Goal: Communication & Community: Answer question/provide support

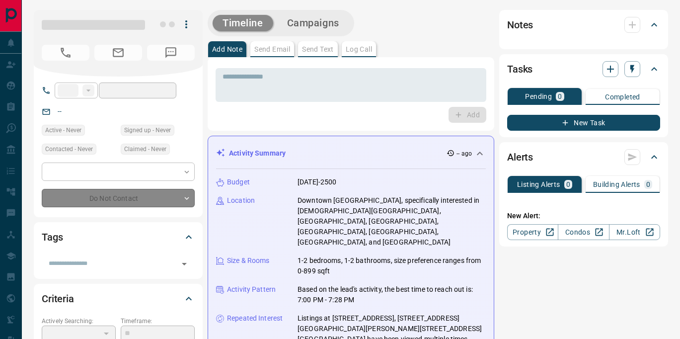
type input "**"
type input "**********"
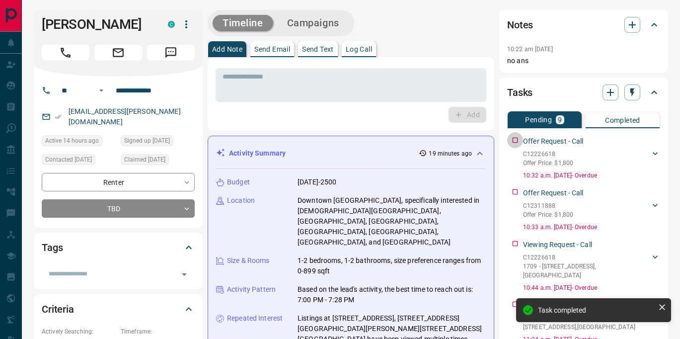
click at [519, 143] on div "Offer Request - Call C12226618 Offer Price: $1,800 [PERSON_NAME] 4379815101 [EM…" at bounding box center [583, 156] width 153 height 48
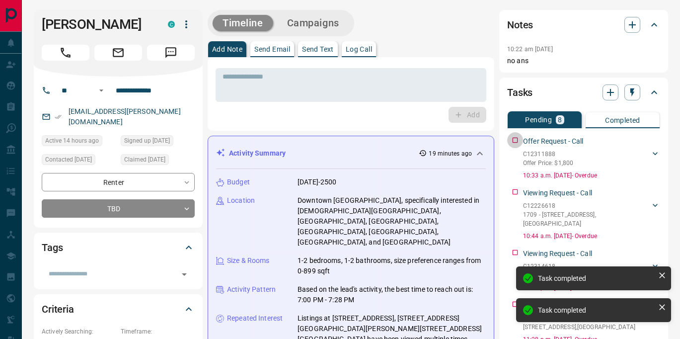
click at [519, 143] on div "Offer Request - Call C12311888 Offer Price: $1,800 [PERSON_NAME] 4379815101 [EM…" at bounding box center [583, 156] width 153 height 48
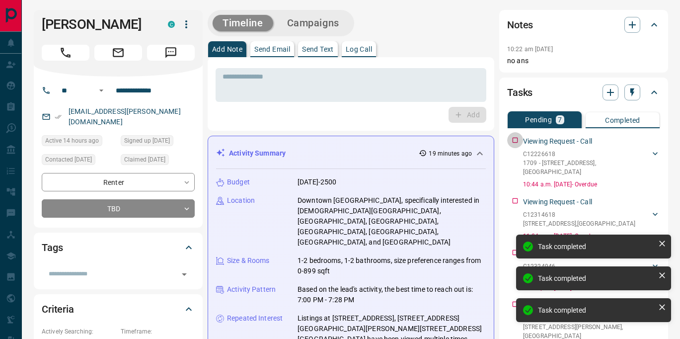
click at [519, 143] on div "Viewing Request - Call C12226618 [STREET_ADDRESS] [PERSON_NAME] 4379815101 [EMA…" at bounding box center [583, 160] width 153 height 57
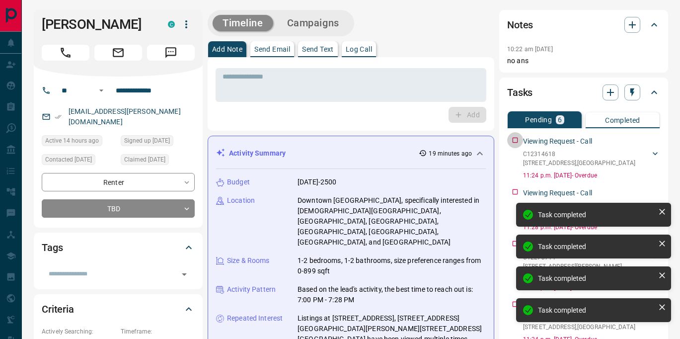
click at [519, 143] on div "Viewing Request - Call C12314618 [STREET_ADDRESS] [PERSON_NAME] 4379815101 [EMA…" at bounding box center [583, 156] width 153 height 48
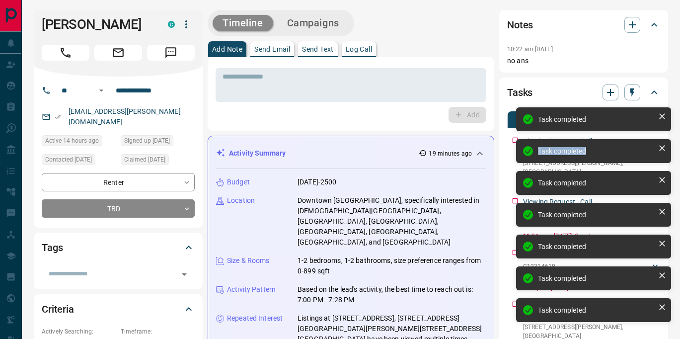
click at [519, 143] on div "Task completed" at bounding box center [593, 151] width 155 height 24
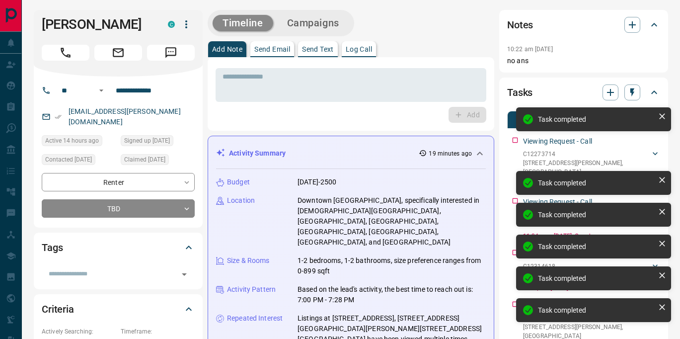
click at [519, 143] on div "Task completed Task completed Task completed Task completed Task completed Task…" at bounding box center [593, 218] width 159 height 227
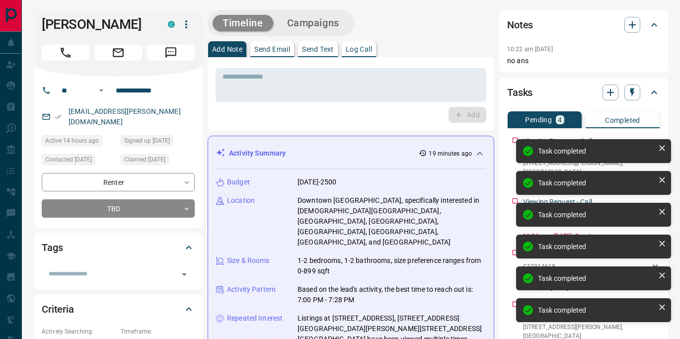
click at [517, 141] on div "Task completed" at bounding box center [593, 151] width 155 height 24
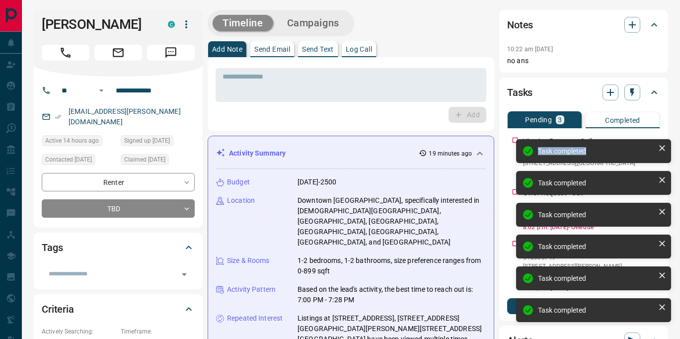
click at [516, 139] on div "Task completed Task completed Task completed Task completed Task completed Task…" at bounding box center [593, 234] width 159 height 195
click at [665, 148] on icon at bounding box center [662, 148] width 10 height 10
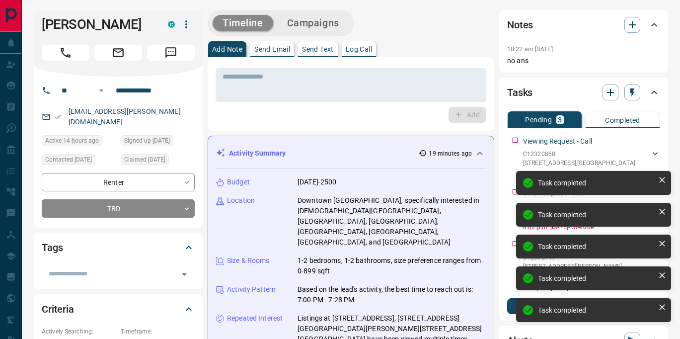
click at [665, 148] on div "Task completed Task completed Task completed Task completed Task completed Task…" at bounding box center [593, 234] width 159 height 195
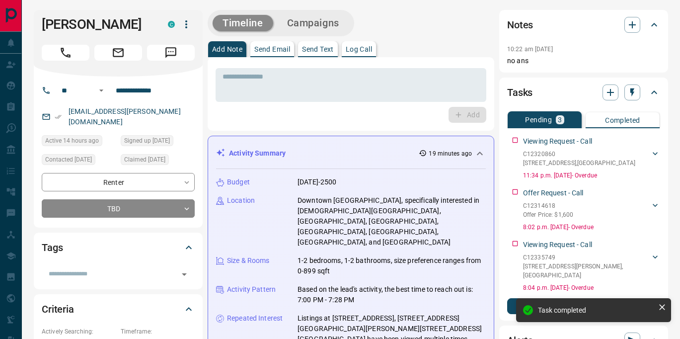
click at [663, 304] on icon at bounding box center [662, 307] width 10 height 10
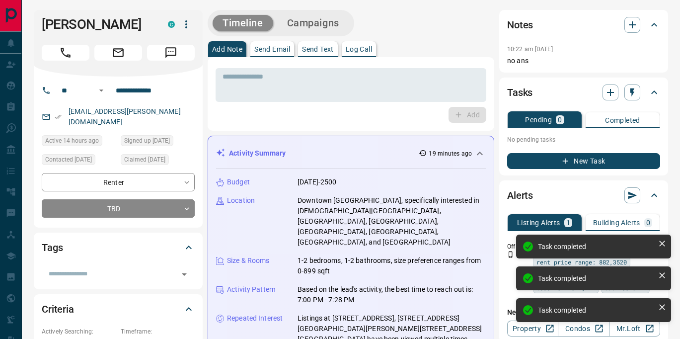
click at [664, 242] on icon at bounding box center [662, 243] width 10 height 10
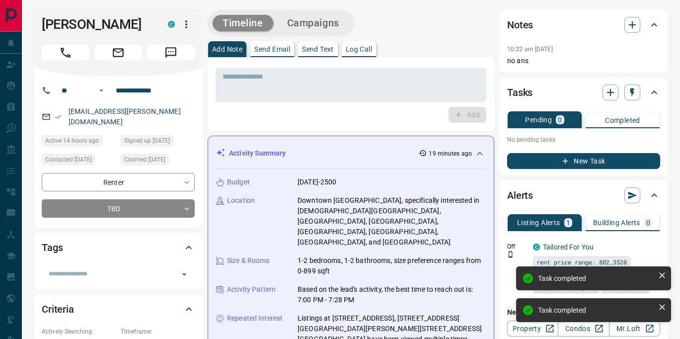
click at [664, 275] on icon at bounding box center [662, 275] width 10 height 10
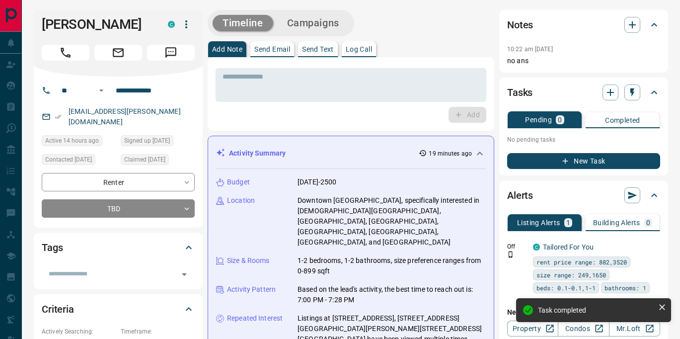
click at [663, 304] on icon at bounding box center [662, 307] width 10 height 10
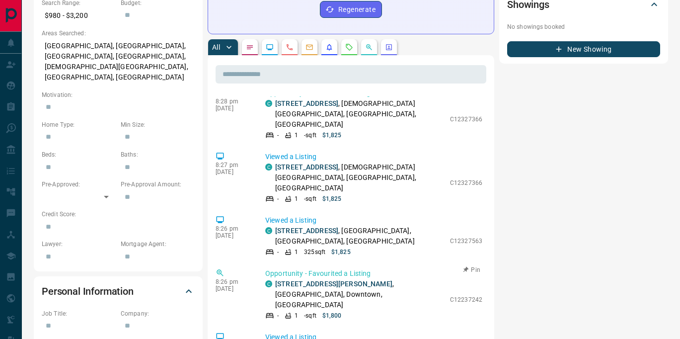
scroll to position [426, 0]
drag, startPoint x: 452, startPoint y: 253, endPoint x: 490, endPoint y: 251, distance: 38.3
copy p "C12237242"
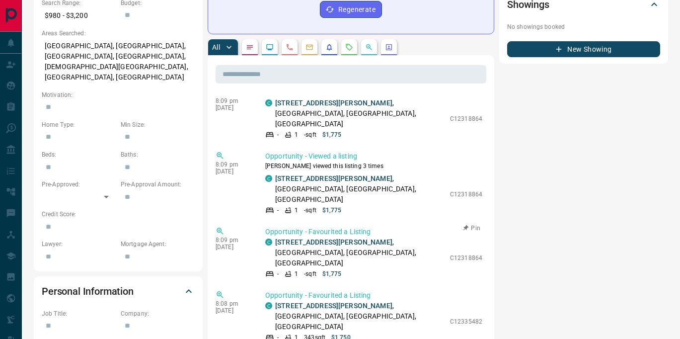
scroll to position [967, 0]
drag, startPoint x: 450, startPoint y: 254, endPoint x: 483, endPoint y: 253, distance: 33.3
copy p "C12335749"
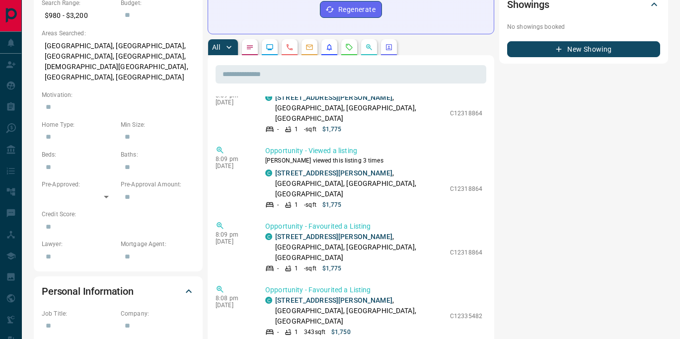
scroll to position [974, 0]
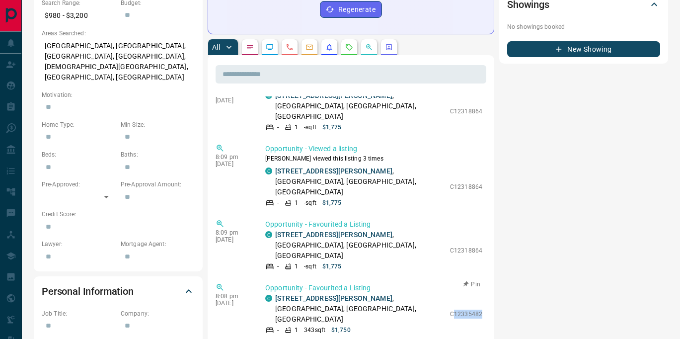
drag, startPoint x: 453, startPoint y: 192, endPoint x: 481, endPoint y: 189, distance: 28.5
click at [481, 310] on p "C12335482" at bounding box center [466, 314] width 32 height 9
drag, startPoint x: 484, startPoint y: 190, endPoint x: 449, endPoint y: 195, distance: 35.6
click at [449, 283] on div "Opportunity - Favourited a Listing C [STREET_ADDRESS][PERSON_NAME] - 1 343 sqft…" at bounding box center [375, 309] width 221 height 52
copy p "C12335482"
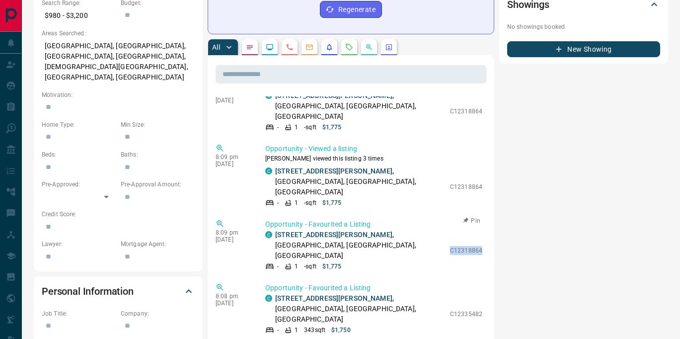
drag, startPoint x: 452, startPoint y: 140, endPoint x: 481, endPoint y: 140, distance: 29.3
click at [481, 246] on p "C12318864" at bounding box center [466, 250] width 32 height 9
copy p "C12318864"
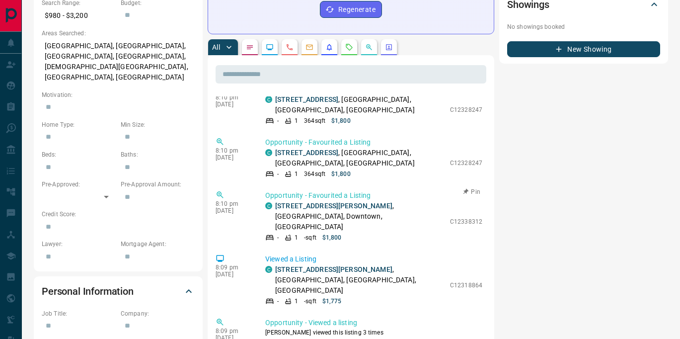
scroll to position [725, 0]
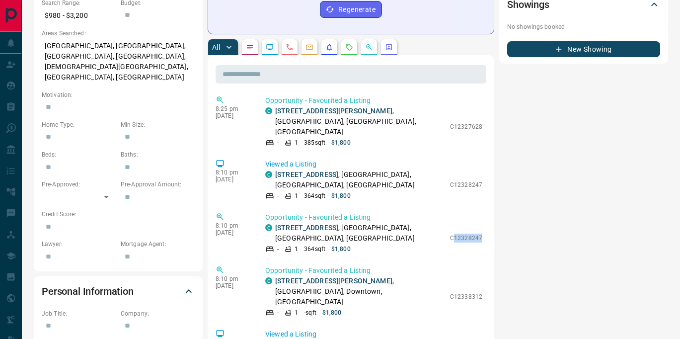
drag, startPoint x: 453, startPoint y: 163, endPoint x: 486, endPoint y: 161, distance: 33.3
click at [465, 233] on p "C12328247" at bounding box center [466, 237] width 32 height 9
drag, startPoint x: 448, startPoint y: 164, endPoint x: 484, endPoint y: 164, distance: 35.8
click at [484, 212] on div "Opportunity - Favourited a Listing C [STREET_ADDRESS] - 1 364 sqft $1,800 C1232…" at bounding box center [375, 232] width 221 height 41
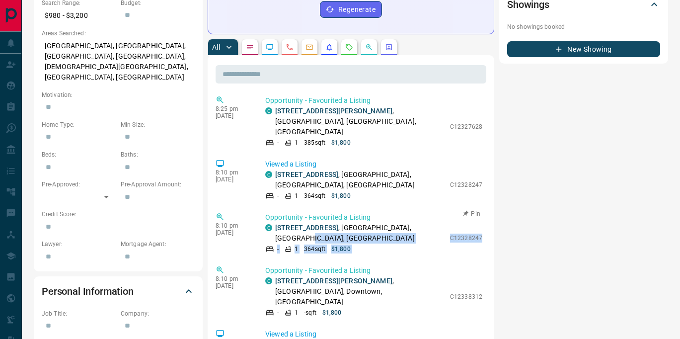
click at [484, 212] on div "Opportunity - Favourited a Listing C [STREET_ADDRESS] - 1 364 sqft $1,800 C1232…" at bounding box center [375, 232] width 221 height 41
drag, startPoint x: 450, startPoint y: 164, endPoint x: 479, endPoint y: 162, distance: 29.8
click at [479, 223] on div "C [STREET_ADDRESS] - 1 364 sqft $1,800 C12328247" at bounding box center [373, 238] width 217 height 31
copy p "C1232824"
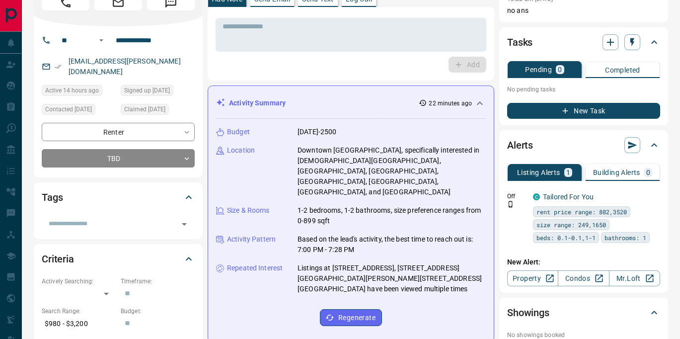
scroll to position [0, 0]
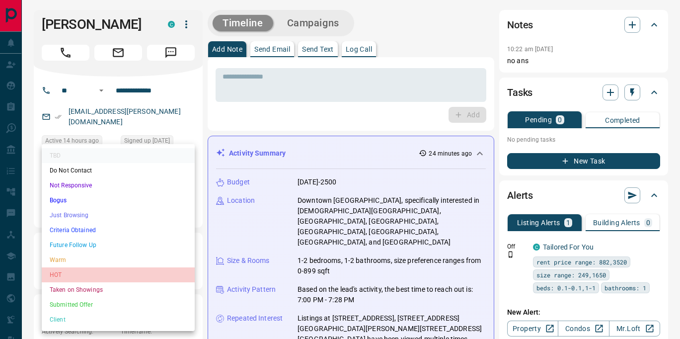
click at [104, 273] on li "HOT" at bounding box center [118, 274] width 153 height 15
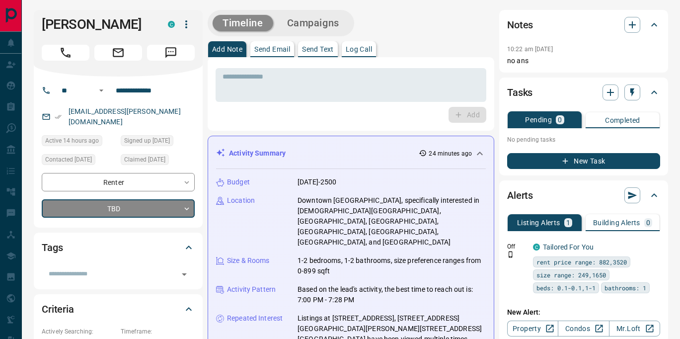
type input "*"
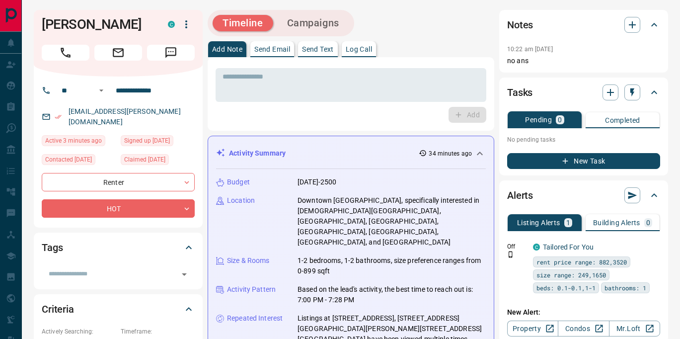
scroll to position [6423, 0]
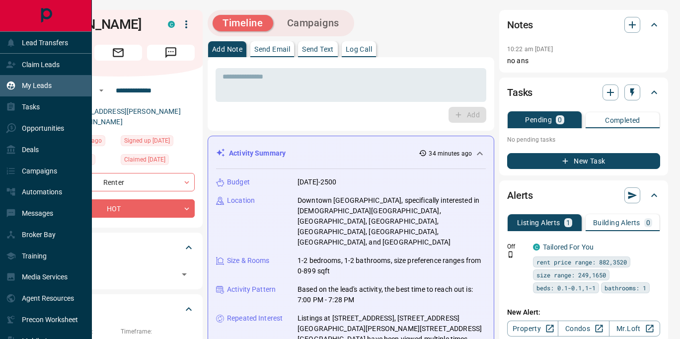
click at [34, 82] on p "My Leads" at bounding box center [37, 85] width 30 height 8
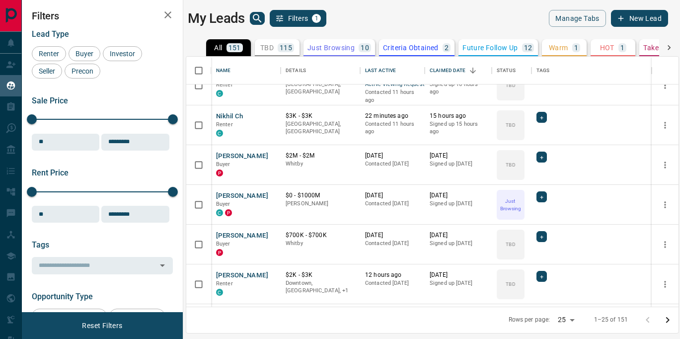
scroll to position [98, 0]
click at [500, 50] on p "Future Follow Up" at bounding box center [490, 47] width 55 height 7
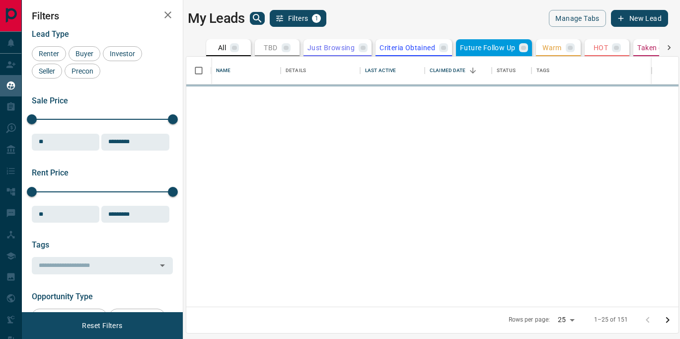
scroll to position [0, 0]
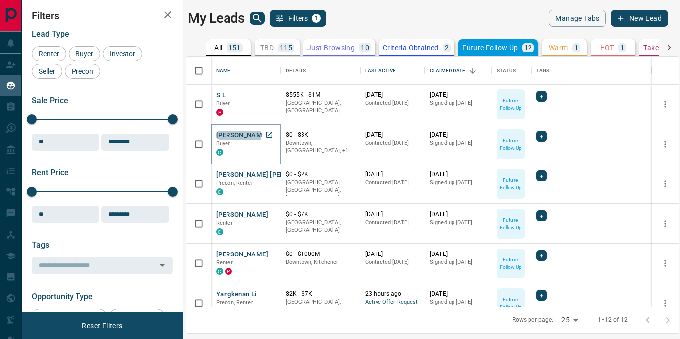
click at [232, 135] on button "[PERSON_NAME]" at bounding box center [242, 135] width 52 height 9
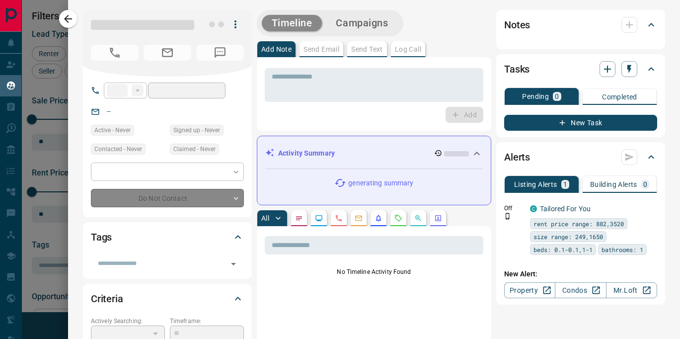
type input "**"
type input "**********"
type input "*"
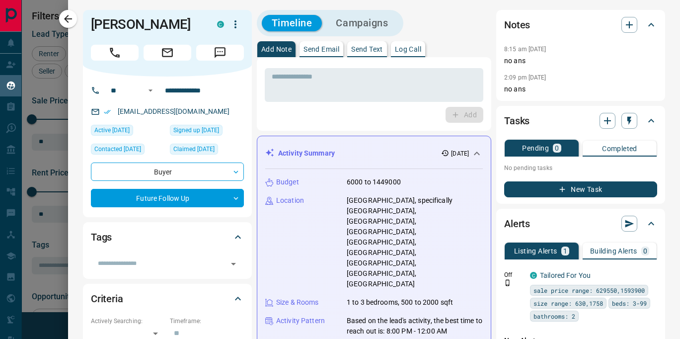
click at [336, 51] on p "Send Email" at bounding box center [322, 49] width 36 height 7
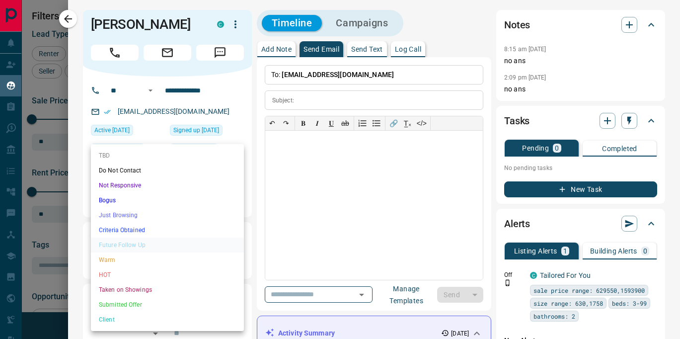
click at [233, 190] on body "Lead Transfers Claim Leads My Leads Tasks Opportunities Deals Campaigns Automat…" at bounding box center [340, 163] width 680 height 326
click at [329, 296] on div at bounding box center [340, 169] width 680 height 339
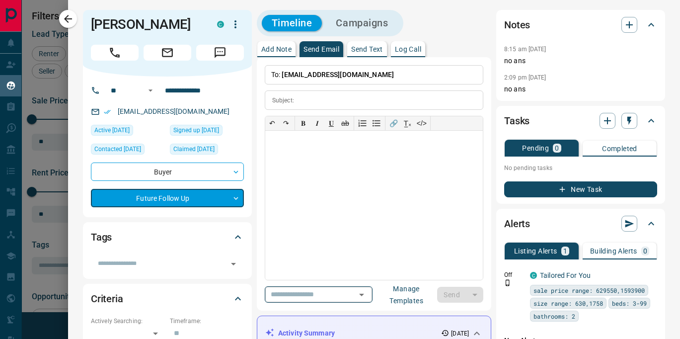
click at [359, 297] on icon "Open" at bounding box center [362, 295] width 12 height 12
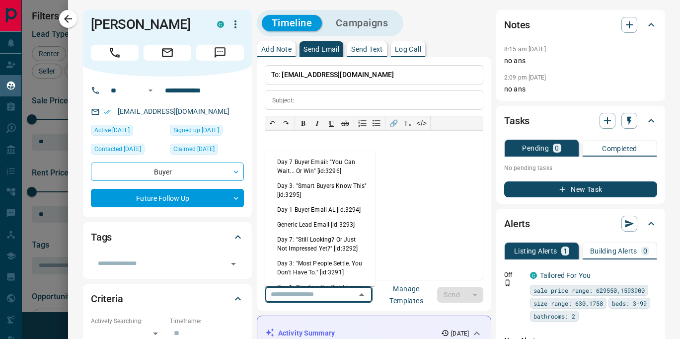
click at [341, 222] on li "Generic Lead Email [id:3293]" at bounding box center [320, 224] width 110 height 15
type input "**********"
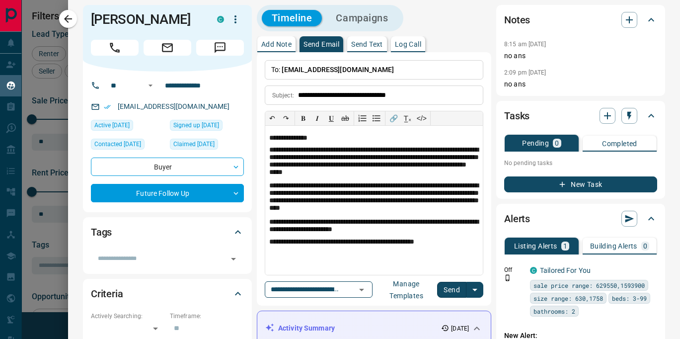
scroll to position [6, 0]
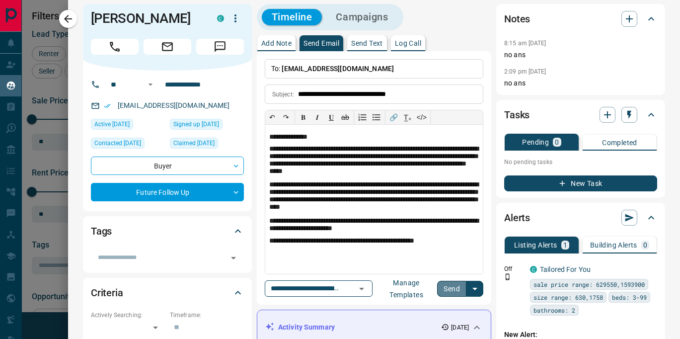
click at [454, 290] on button "Send" at bounding box center [451, 289] width 29 height 16
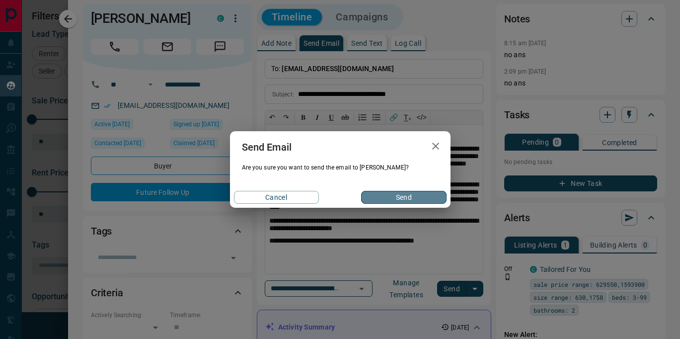
click at [396, 196] on button "Send" at bounding box center [403, 197] width 85 height 13
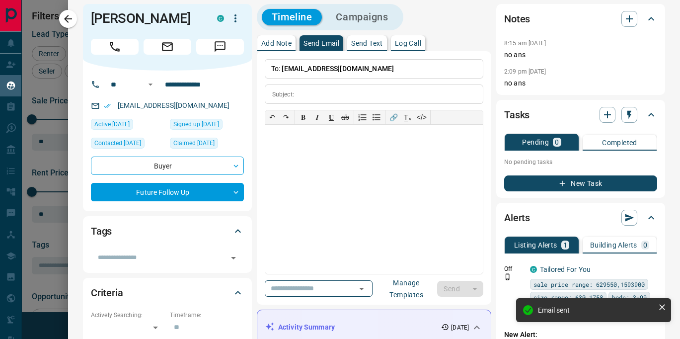
drag, startPoint x: 69, startPoint y: 18, endPoint x: 232, endPoint y: 2, distance: 163.2
click at [69, 18] on icon "button" at bounding box center [68, 19] width 12 height 12
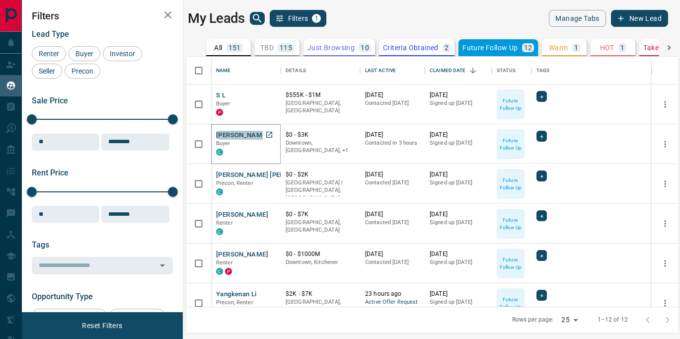
click at [248, 132] on button "[PERSON_NAME]" at bounding box center [242, 135] width 52 height 9
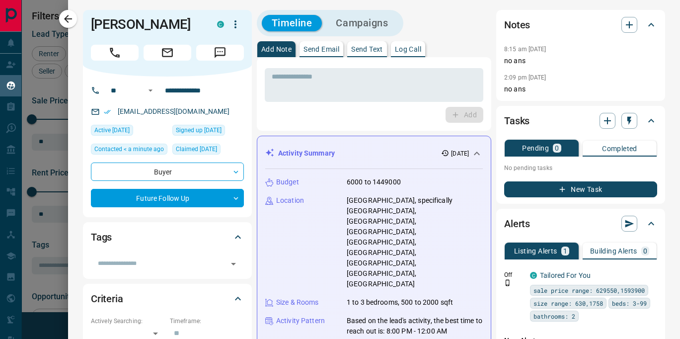
scroll to position [84, 0]
